Goal: Task Accomplishment & Management: Use online tool/utility

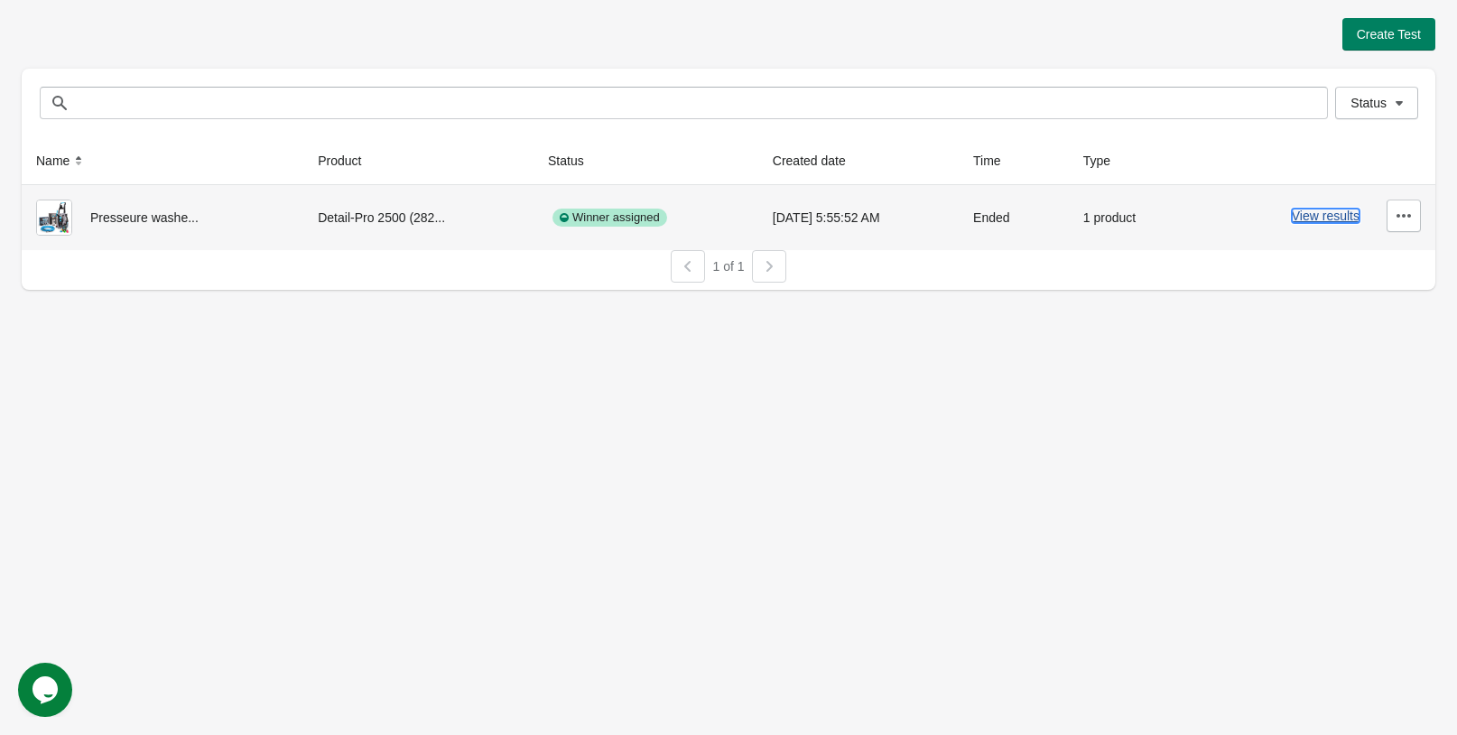
click at [1352, 222] on button "View results" at bounding box center [1326, 216] width 68 height 14
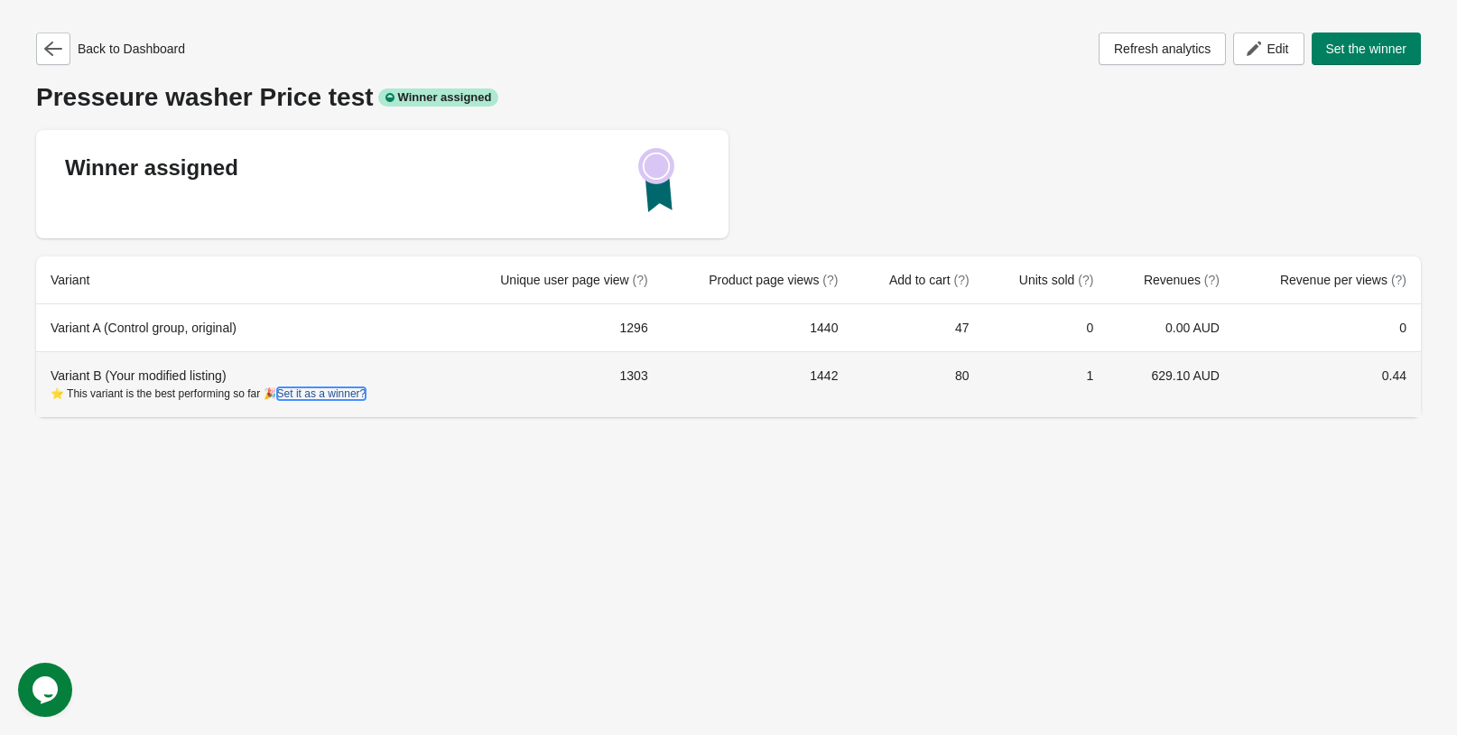
click at [340, 394] on button "Set it as a winner?" at bounding box center [321, 393] width 89 height 13
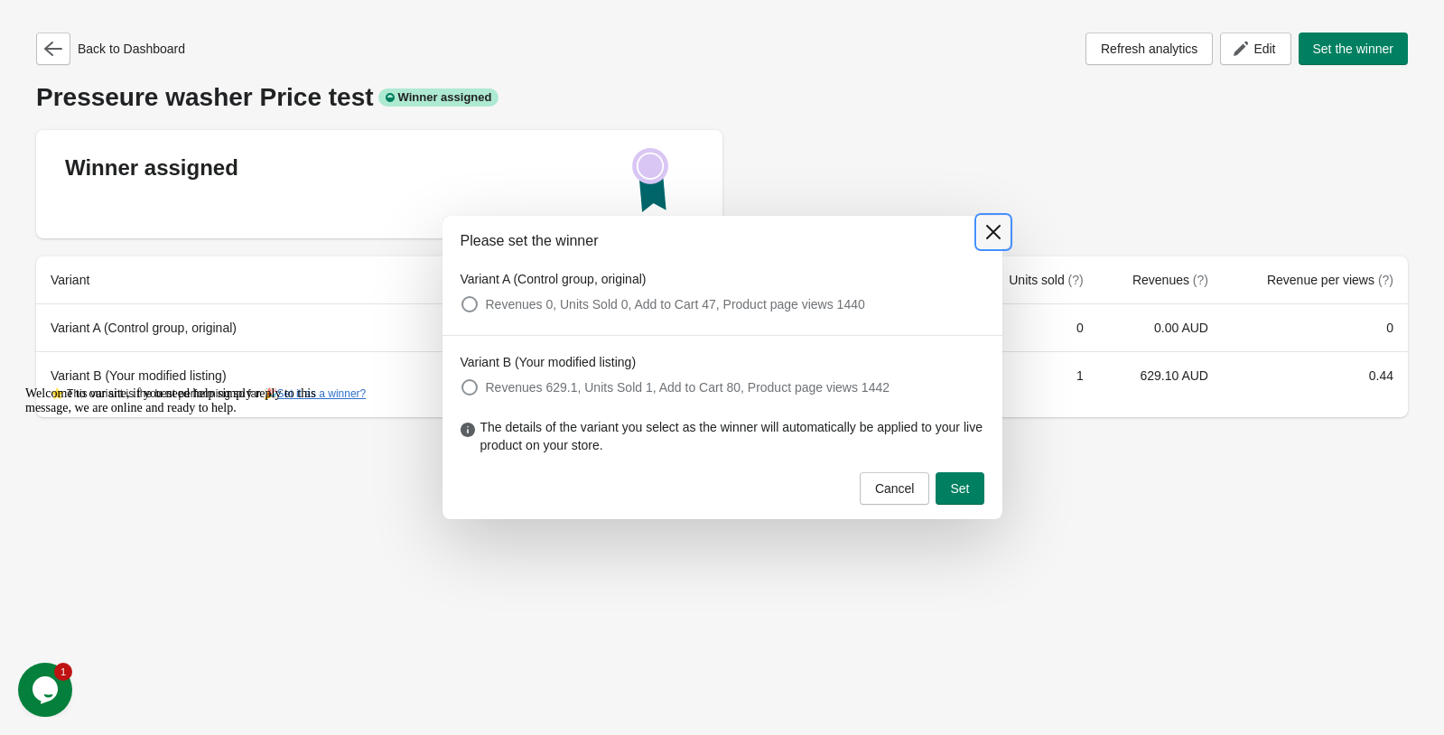
click at [990, 237] on icon at bounding box center [993, 232] width 18 height 18
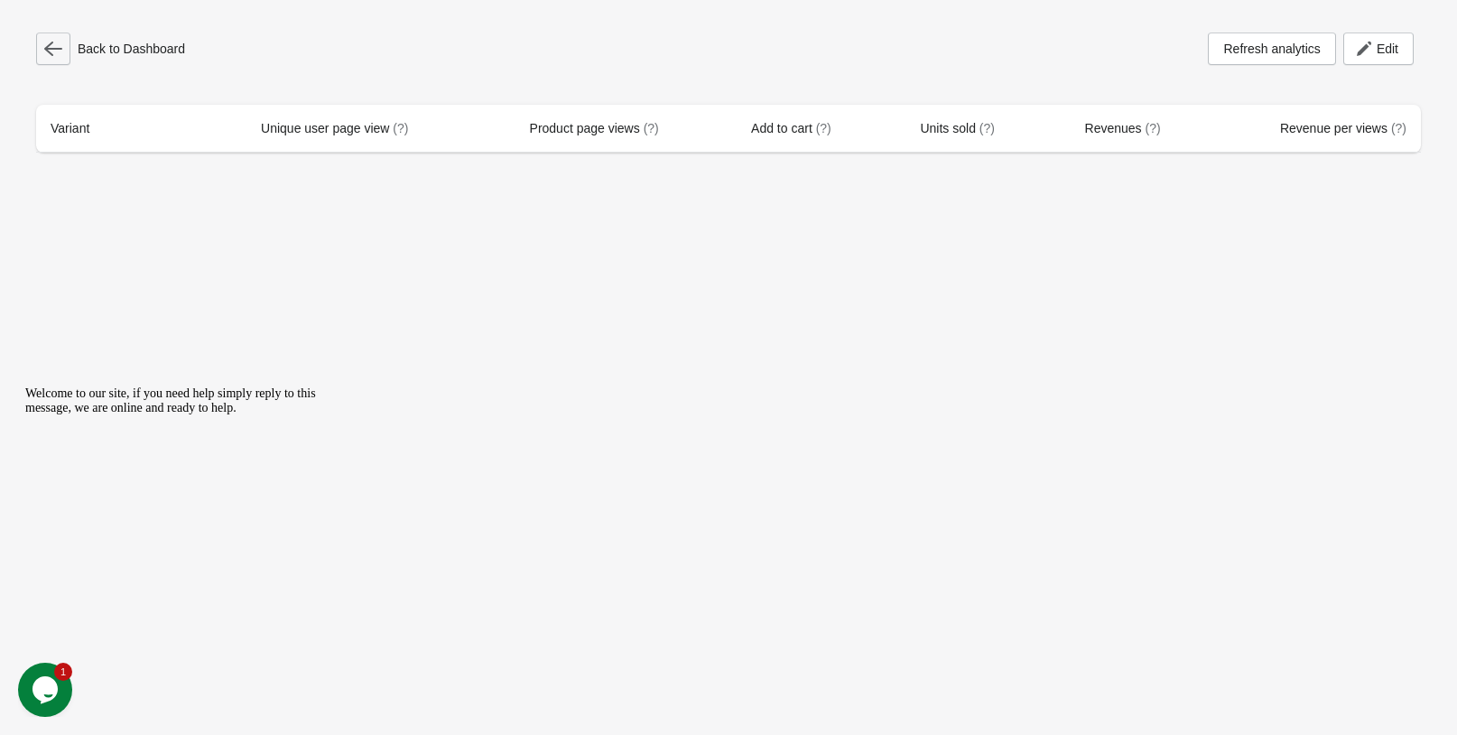
click at [64, 49] on button "button" at bounding box center [53, 49] width 34 height 33
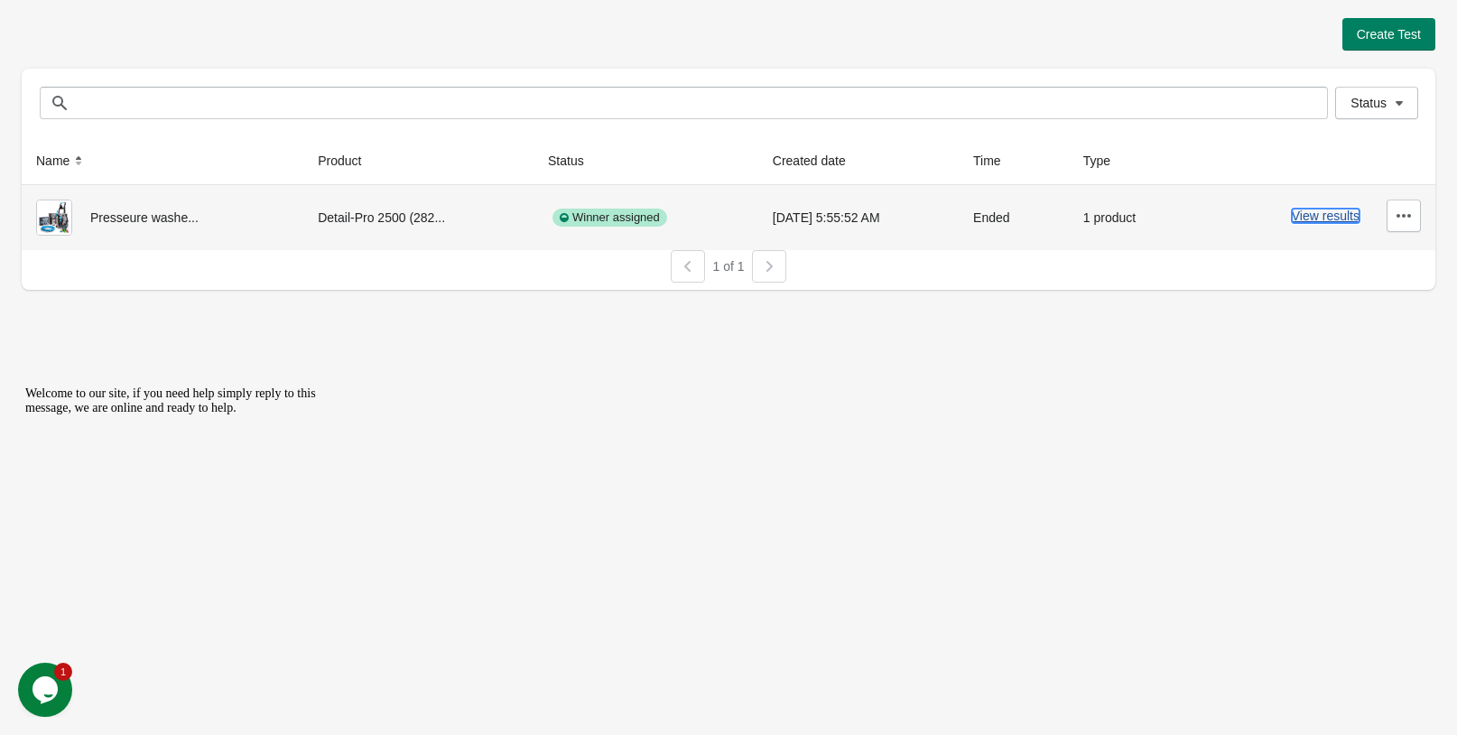
click at [1341, 218] on button "View results" at bounding box center [1326, 216] width 68 height 14
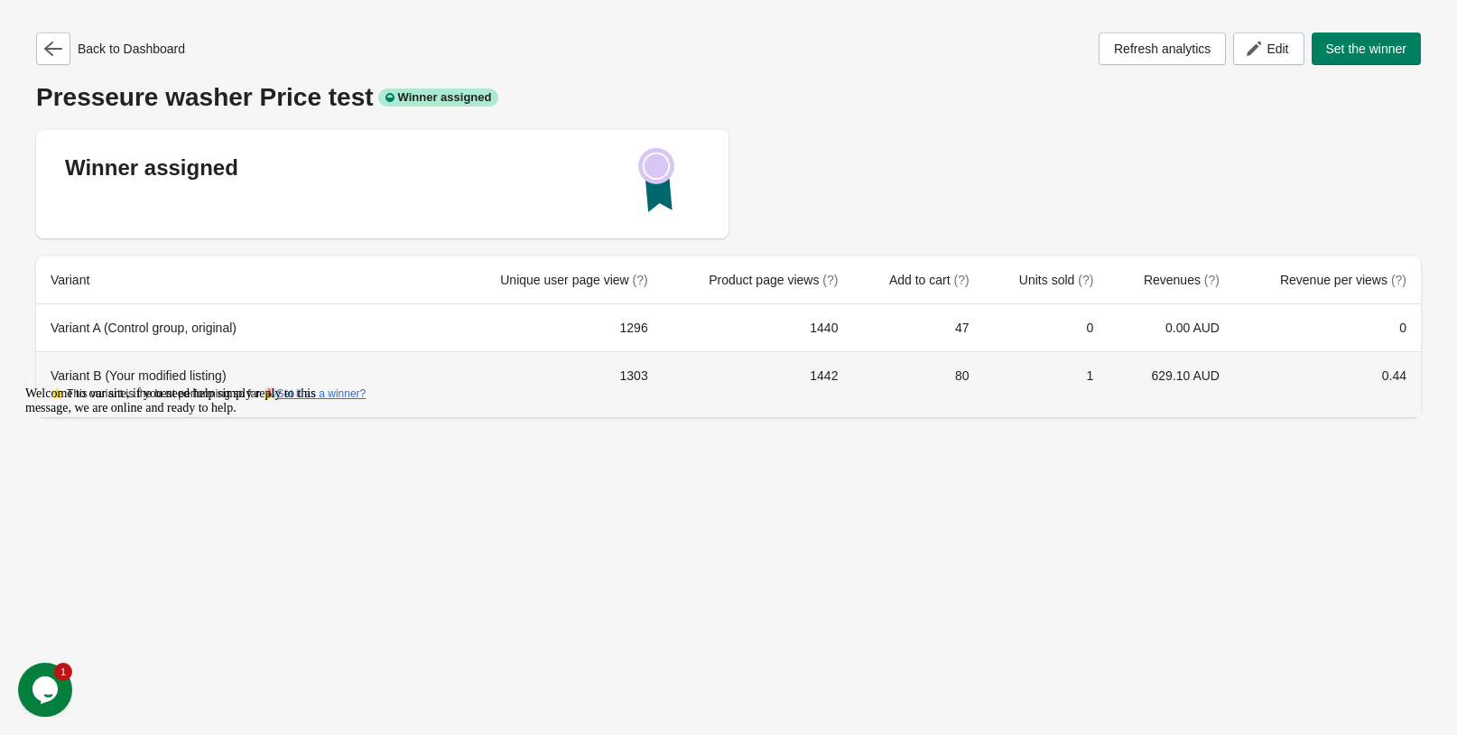
click at [136, 377] on div "Variant B (Your modified listing) ⭐ This variant is the best performing so far …" at bounding box center [244, 385] width 386 height 36
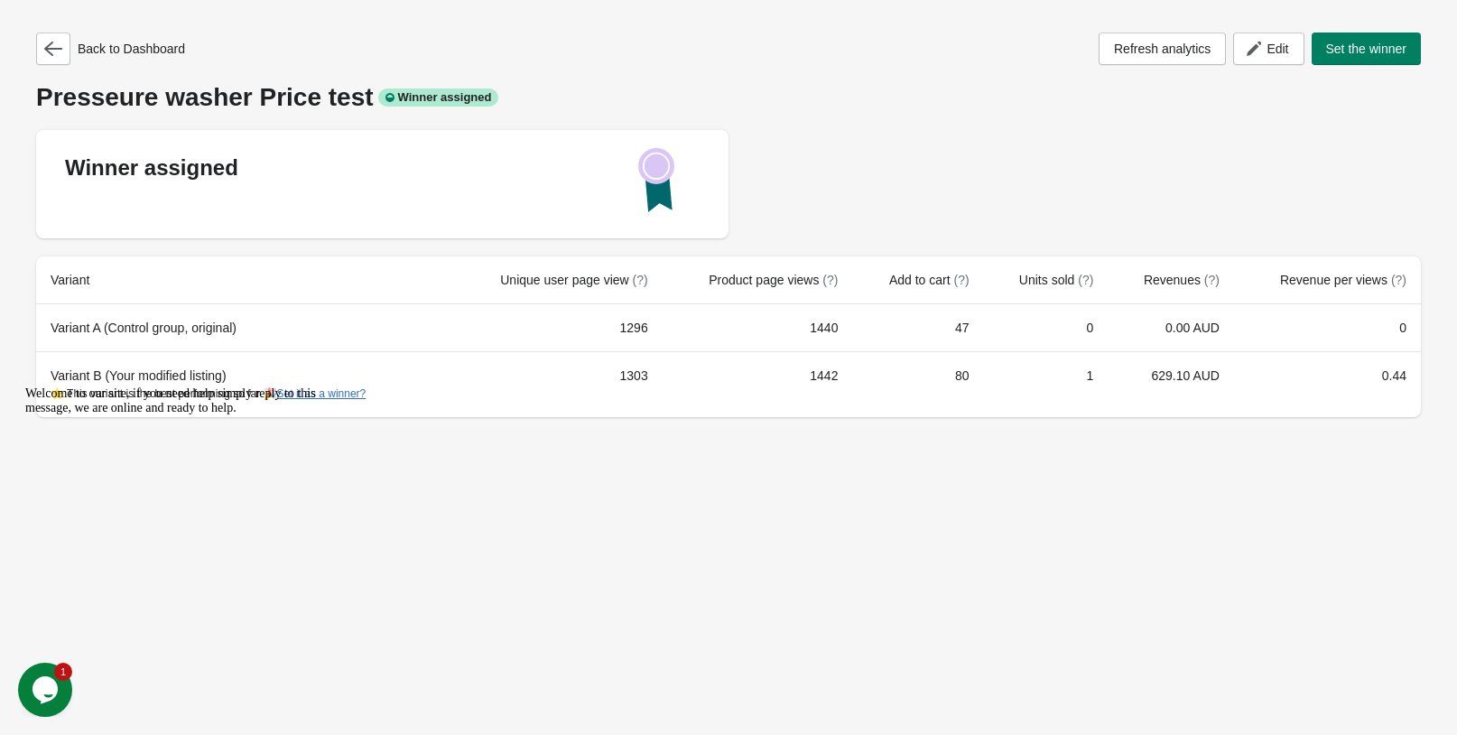
click at [86, 386] on div "Welcome to our site, if you need help simply reply to this message, we are onli…" at bounding box center [187, 400] width 325 height 29
click at [54, 51] on icon "button" at bounding box center [53, 49] width 18 height 18
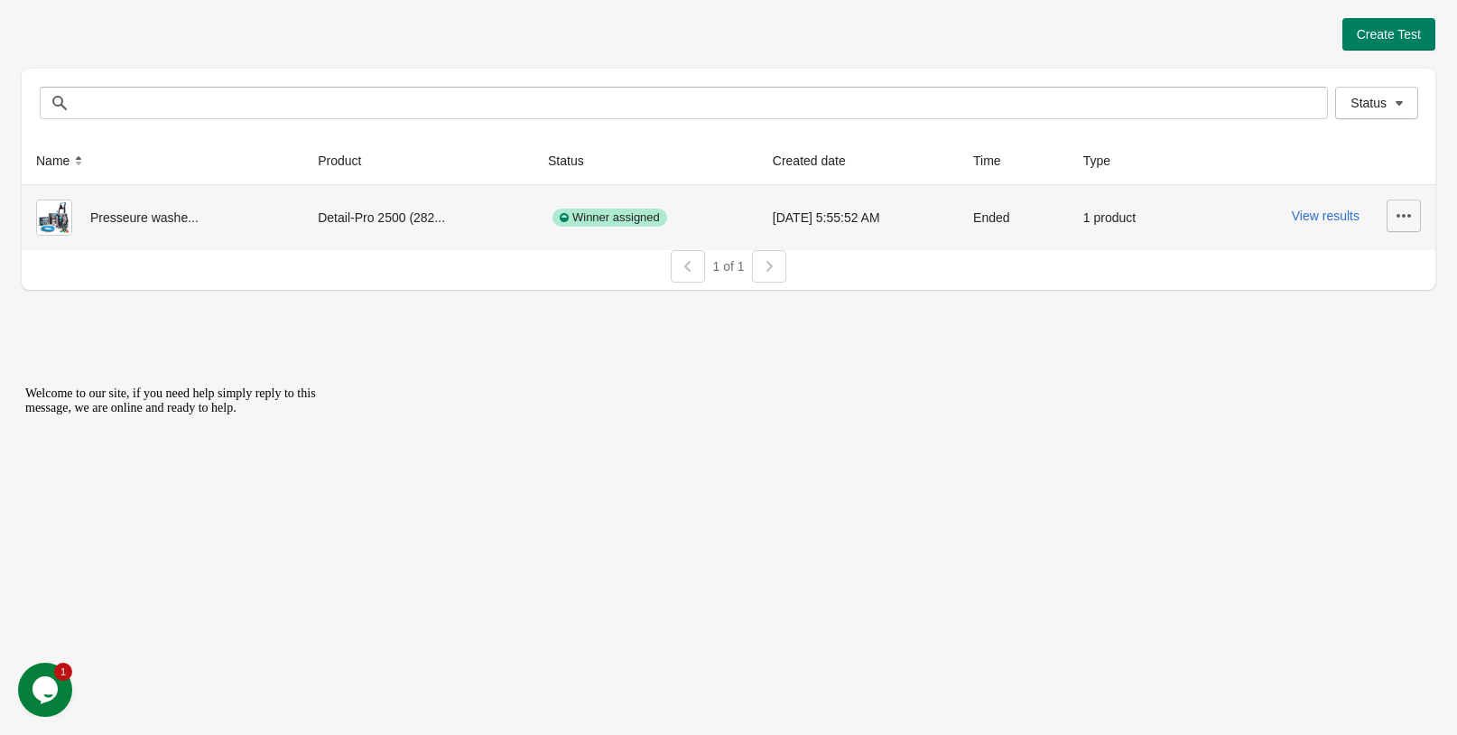
click at [1409, 217] on icon "button" at bounding box center [1404, 216] width 14 height 4
click at [1368, 293] on span "View Product Page" at bounding box center [1352, 300] width 107 height 18
